Goal: Find specific page/section: Find specific page/section

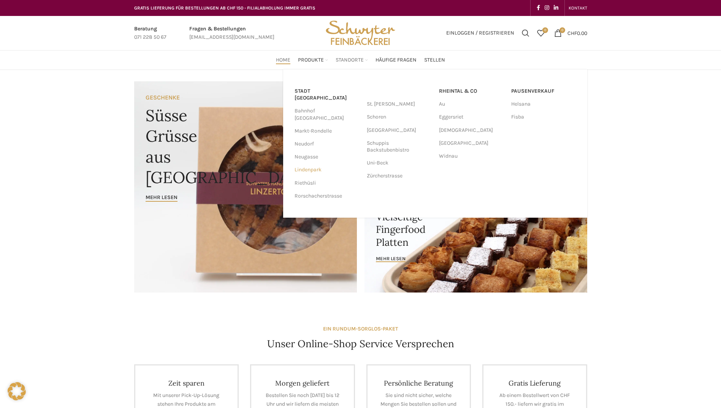
click at [307, 163] on link "Lindenpark" at bounding box center [327, 169] width 65 height 13
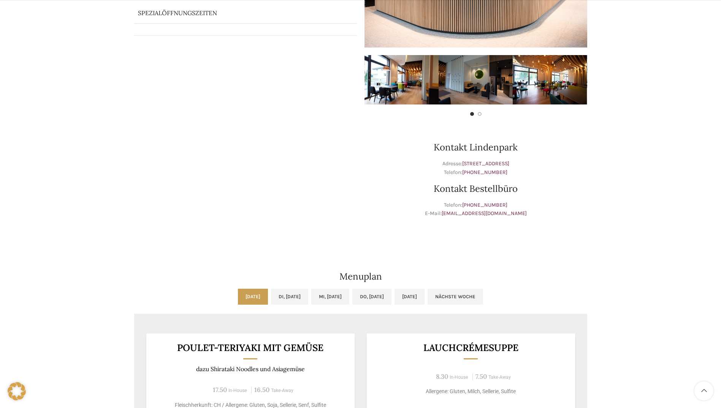
scroll to position [266, 0]
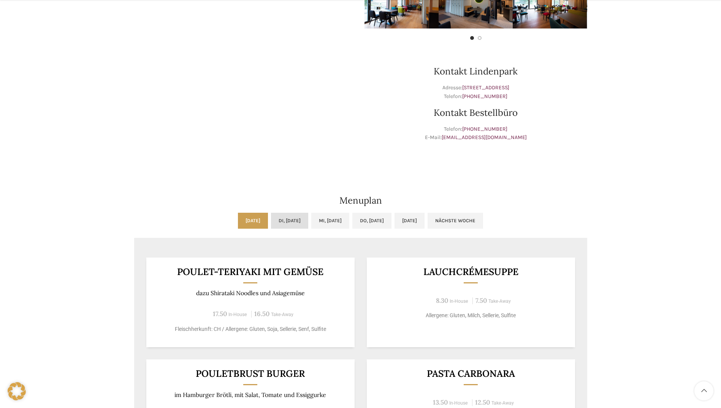
click at [282, 219] on link "Di, [DATE]" at bounding box center [289, 221] width 37 height 16
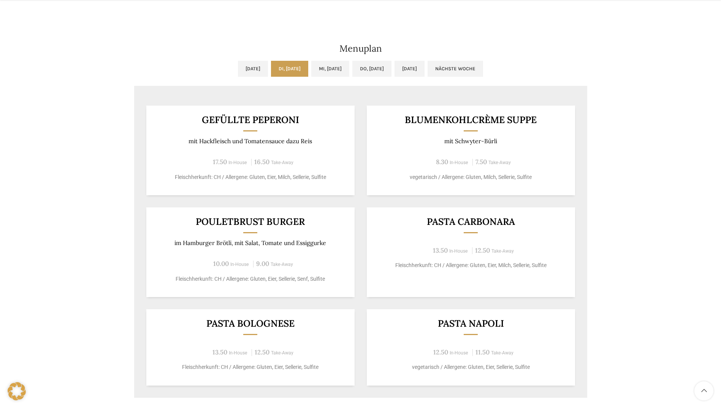
scroll to position [456, 0]
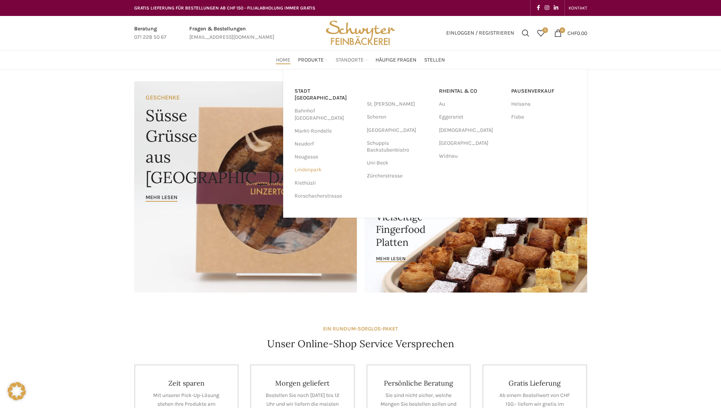
click at [304, 163] on link "Lindenpark" at bounding box center [327, 169] width 65 height 13
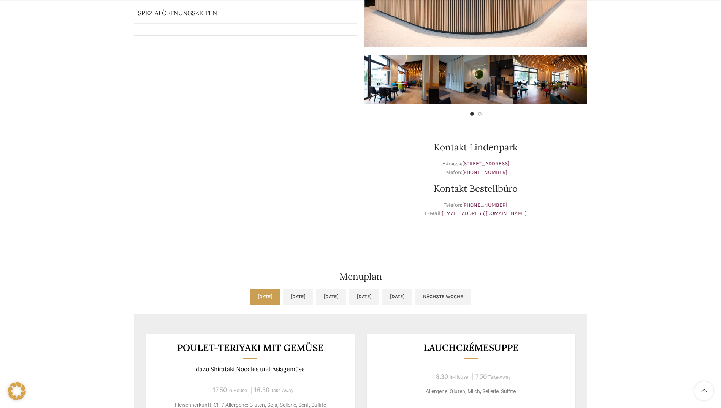
scroll to position [380, 0]
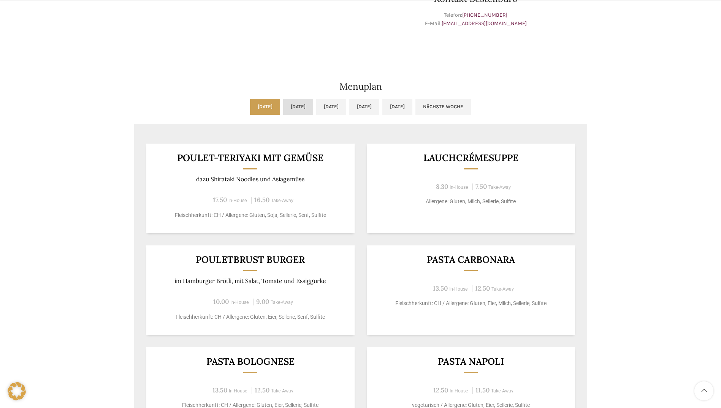
click at [287, 100] on link "Di, [DATE]" at bounding box center [298, 107] width 30 height 16
